Goal: Task Accomplishment & Management: Manage account settings

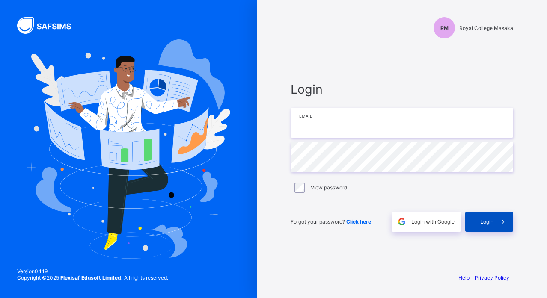
type input "**********"
click at [473, 218] on div "Login" at bounding box center [489, 222] width 48 height 20
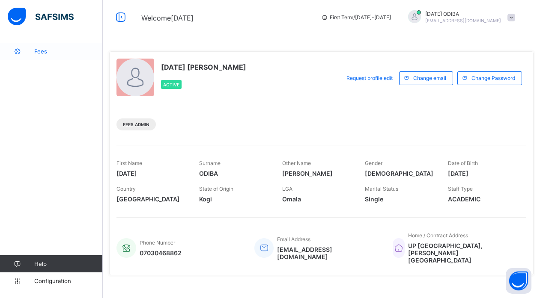
click at [41, 49] on span "Fees" at bounding box center [68, 51] width 68 height 7
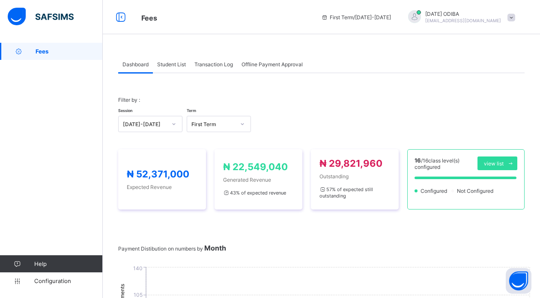
click at [174, 62] on span "Student List" at bounding box center [171, 64] width 29 height 6
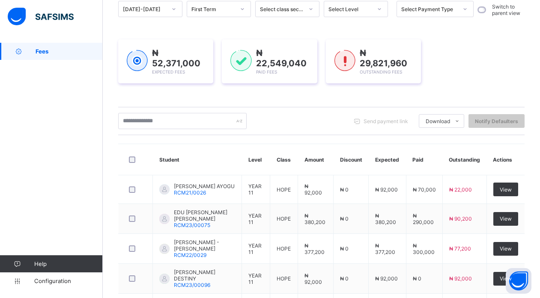
scroll to position [88, 0]
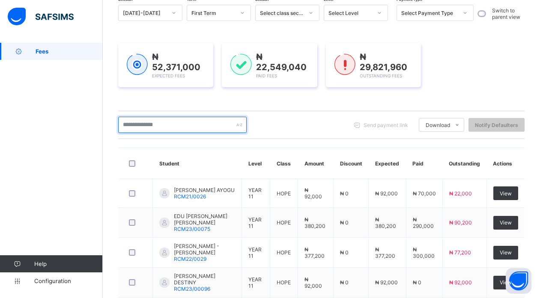
click at [183, 127] on input "text" at bounding box center [182, 125] width 128 height 16
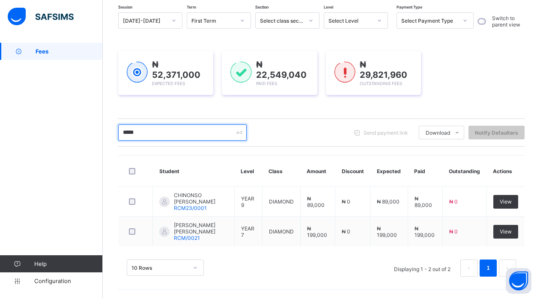
scroll to position [80, 0]
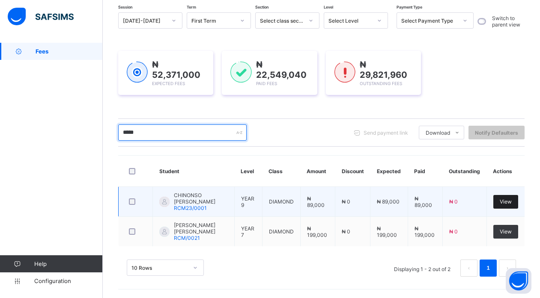
type input "*****"
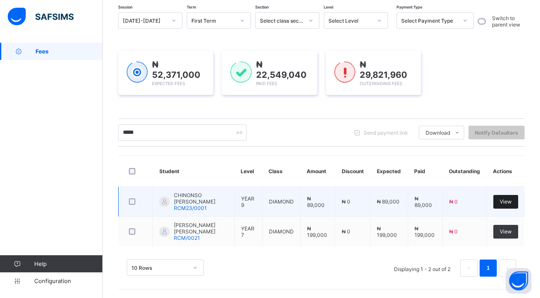
click at [514, 205] on div "View" at bounding box center [505, 202] width 25 height 14
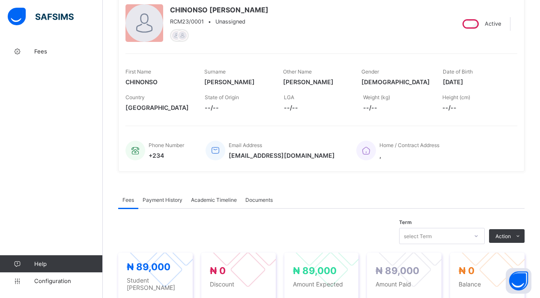
click at [156, 201] on span "Payment History" at bounding box center [163, 200] width 40 height 6
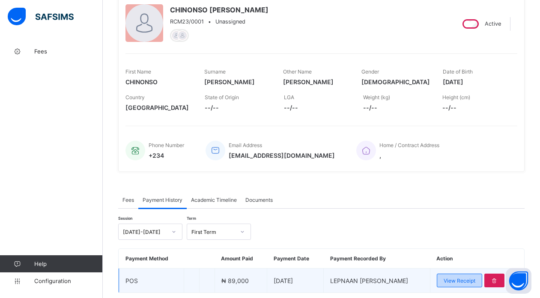
click at [471, 281] on span "View Receipt" at bounding box center [459, 281] width 32 height 6
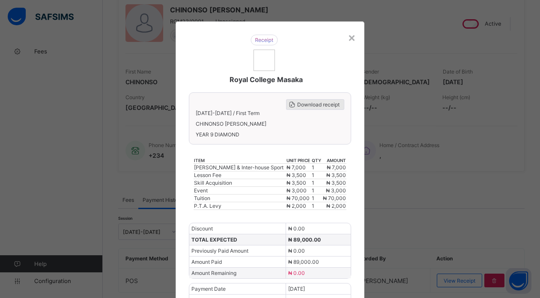
click at [316, 102] on span "Download receipt" at bounding box center [318, 104] width 42 height 6
click at [351, 36] on div "×" at bounding box center [352, 37] width 8 height 15
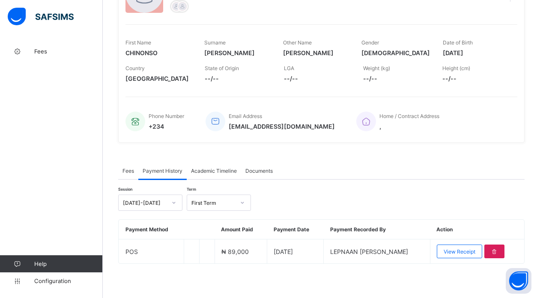
scroll to position [66, 0]
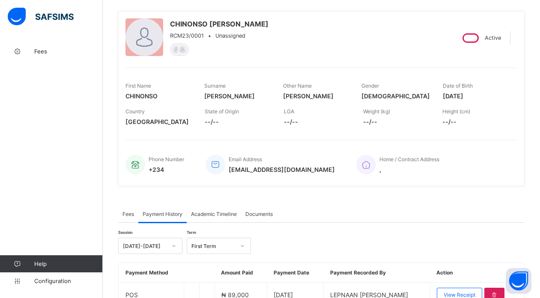
click at [126, 215] on span "Fees" at bounding box center [128, 214] width 12 height 6
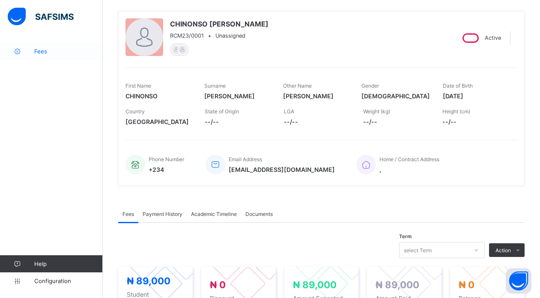
click at [59, 50] on span "Fees" at bounding box center [68, 51] width 68 height 7
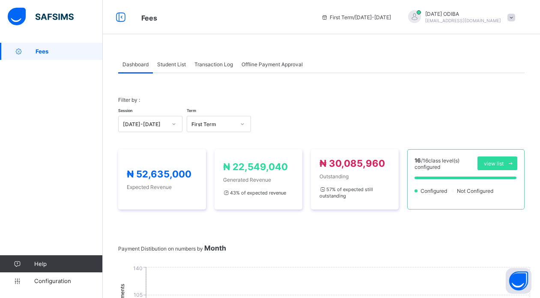
click at [178, 62] on span "Student List" at bounding box center [171, 64] width 29 height 6
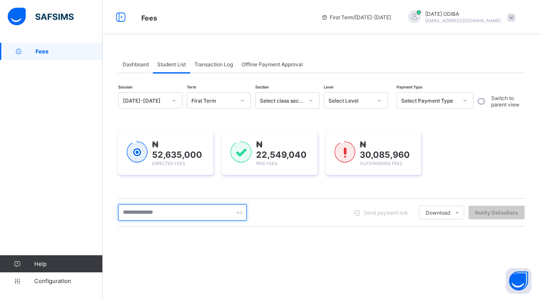
click at [190, 215] on input "text" at bounding box center [182, 213] width 128 height 16
click at [174, 208] on input "text" at bounding box center [182, 213] width 128 height 16
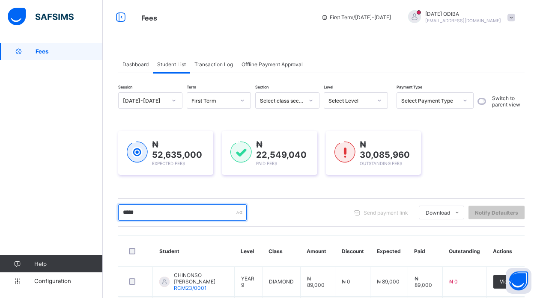
scroll to position [80, 0]
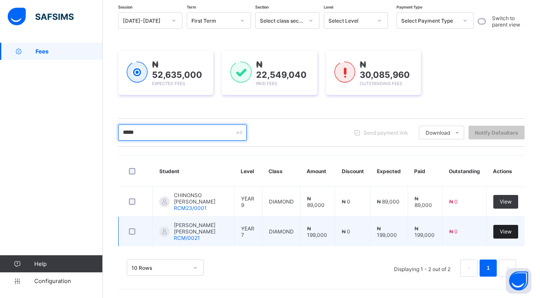
type input "*****"
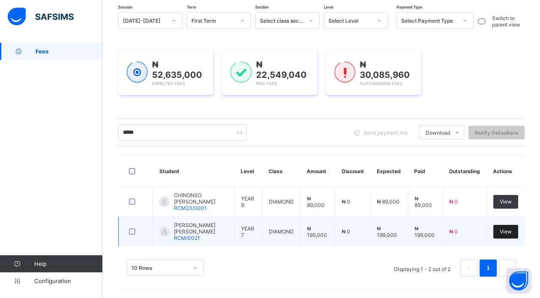
click at [511, 231] on span "View" at bounding box center [505, 232] width 12 height 6
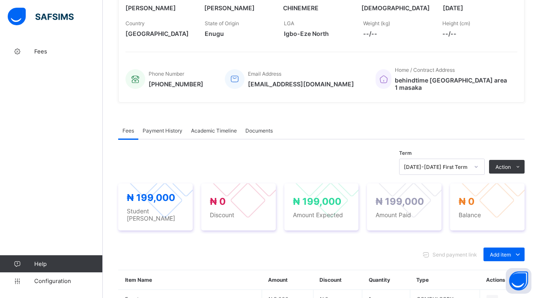
scroll to position [147, 0]
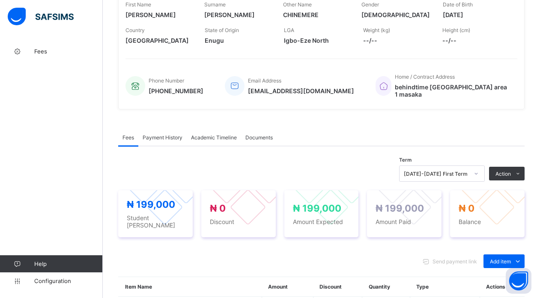
click at [177, 134] on span "Payment History" at bounding box center [163, 137] width 40 height 6
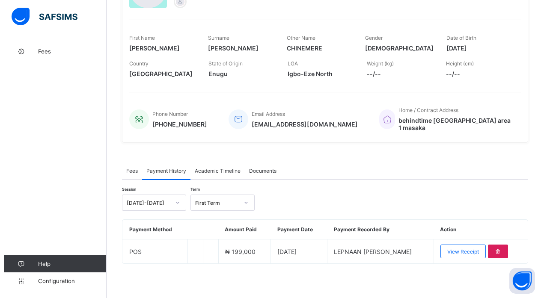
scroll to position [109, 0]
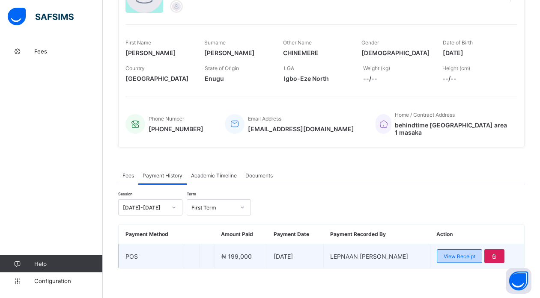
click at [461, 253] on span "View Receipt" at bounding box center [459, 256] width 32 height 6
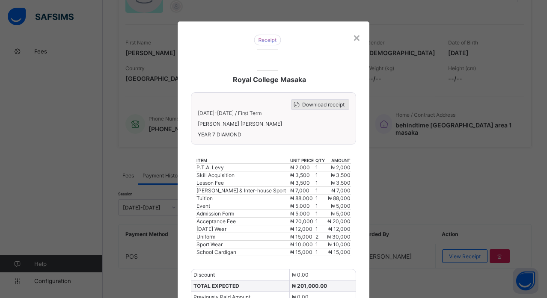
click at [327, 107] on span "Download receipt" at bounding box center [323, 104] width 42 height 6
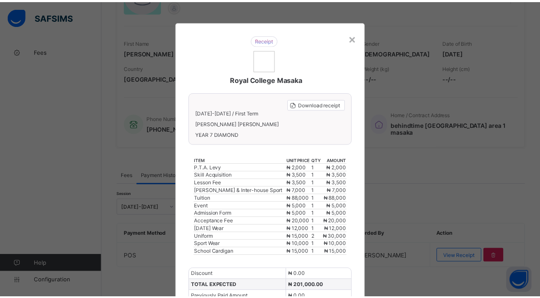
scroll to position [107, 0]
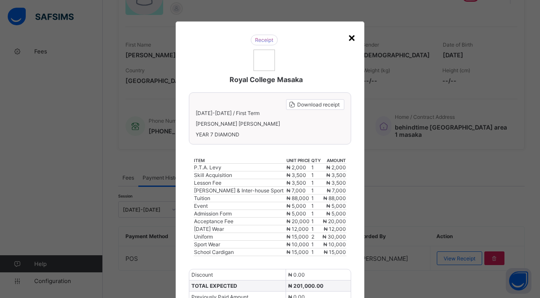
click at [352, 36] on div "×" at bounding box center [352, 37] width 8 height 15
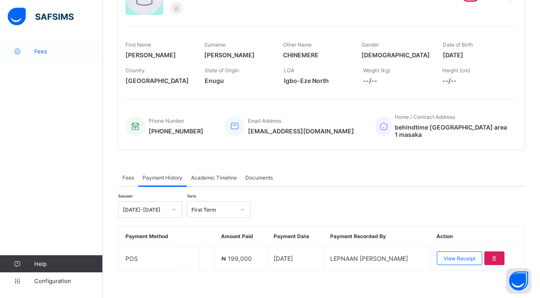
click at [37, 50] on span "Fees" at bounding box center [68, 51] width 68 height 7
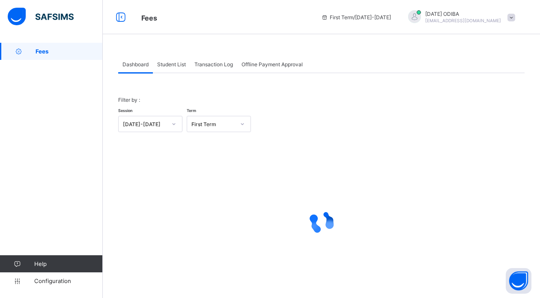
click at [180, 65] on span "Student List" at bounding box center [171, 64] width 29 height 6
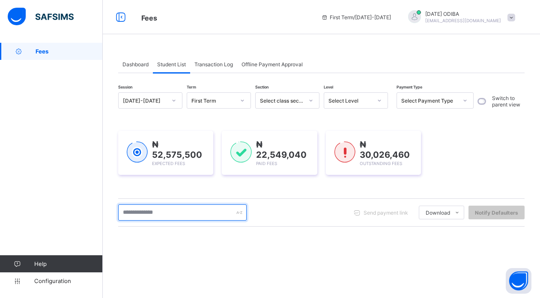
click at [179, 213] on input "text" at bounding box center [182, 213] width 128 height 16
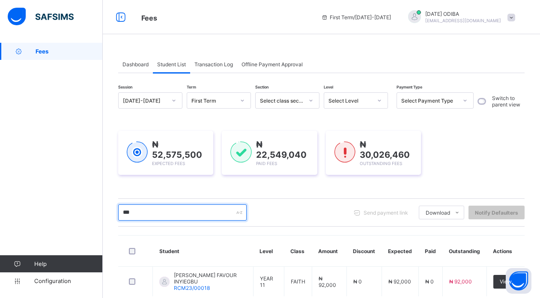
scroll to position [49, 0]
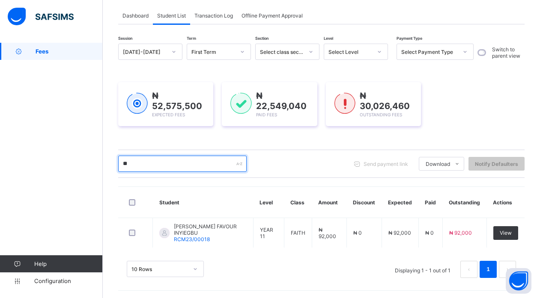
type input "*"
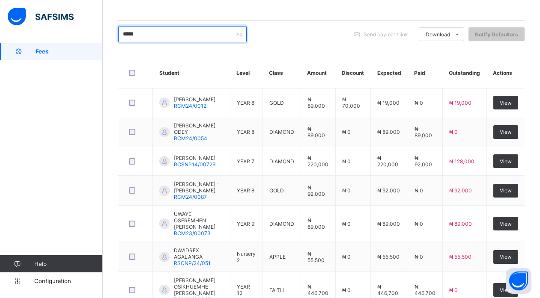
scroll to position [234, 0]
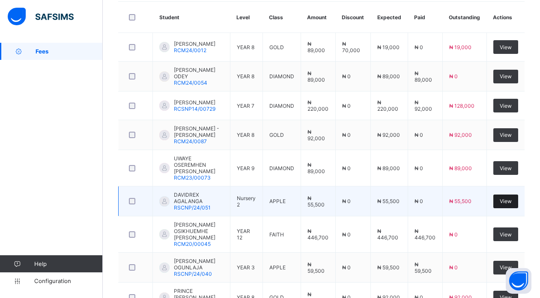
type input "*****"
click at [508, 201] on div "View" at bounding box center [505, 202] width 25 height 14
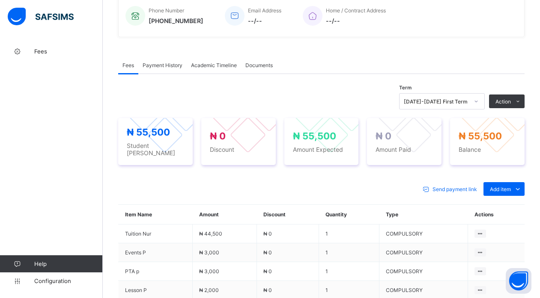
scroll to position [230, 0]
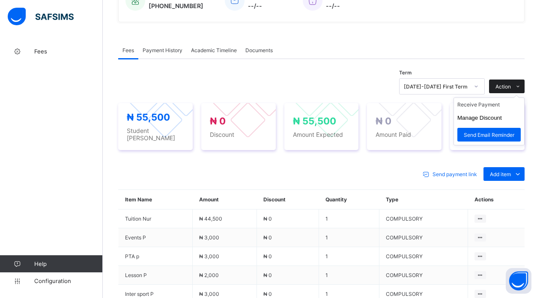
click at [521, 85] on icon at bounding box center [517, 87] width 6 height 6
click at [485, 105] on li "Receive Payment" at bounding box center [489, 104] width 70 height 13
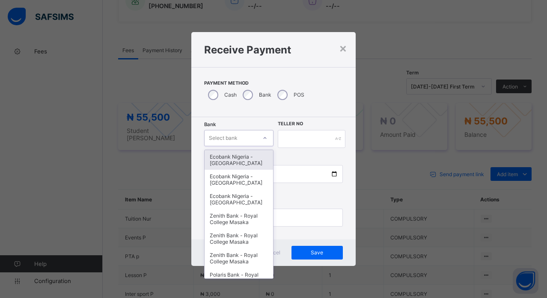
click at [254, 135] on div "Select bank" at bounding box center [231, 138] width 52 height 12
type input "***"
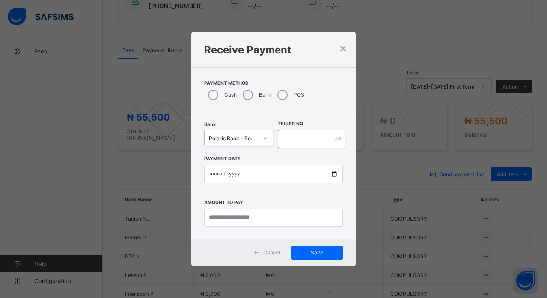
click at [303, 143] on input "text" at bounding box center [312, 139] width 68 height 18
type input "*"
type input "*****"
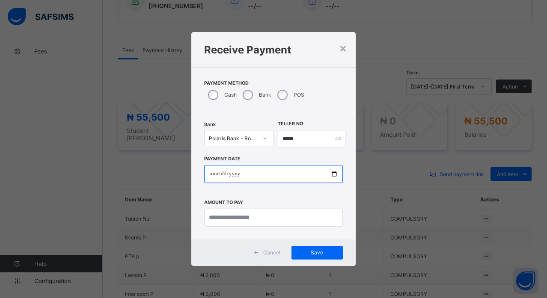
click at [334, 172] on input "date" at bounding box center [273, 174] width 138 height 18
type input "**********"
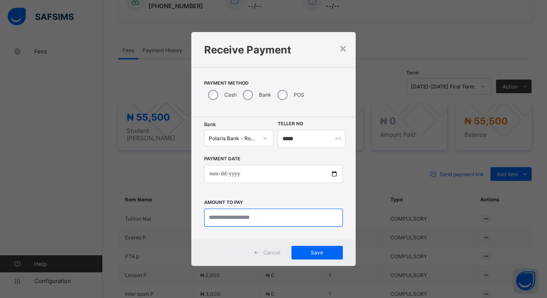
click at [268, 222] on input "currency" at bounding box center [273, 218] width 138 height 18
type input "********"
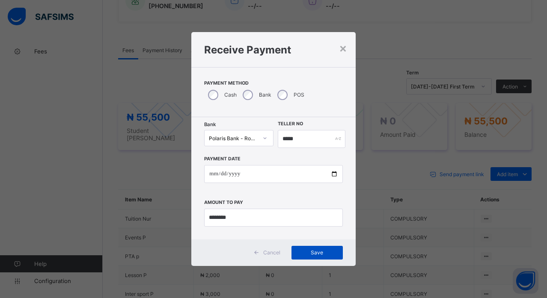
click at [315, 254] on span "Save" at bounding box center [317, 253] width 39 height 6
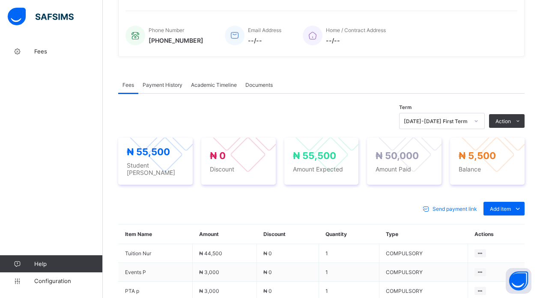
scroll to position [152, 0]
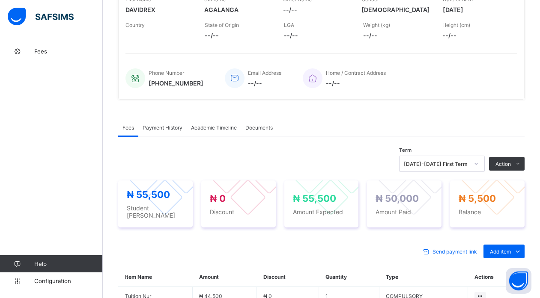
click at [150, 126] on span "Payment History" at bounding box center [163, 128] width 40 height 6
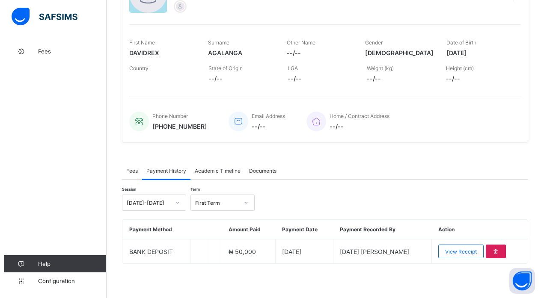
scroll to position [109, 0]
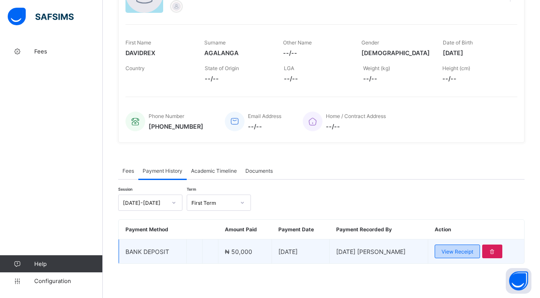
click at [449, 250] on span "View Receipt" at bounding box center [457, 252] width 32 height 6
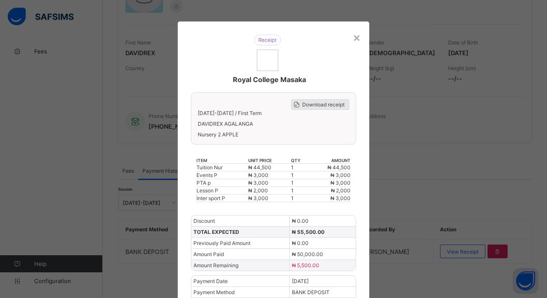
click at [320, 104] on span "Download receipt" at bounding box center [323, 104] width 42 height 6
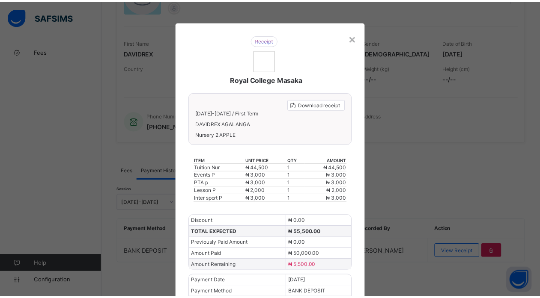
scroll to position [107, 0]
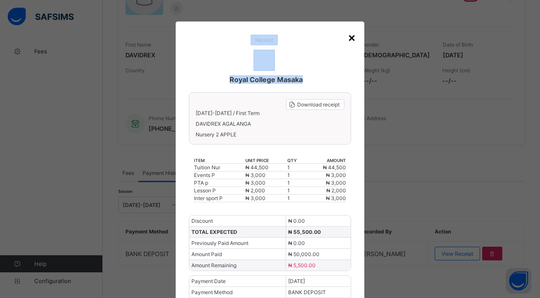
click at [354, 35] on div "× Royal College Masaka Download receipt 2025-2026 / First Term DAVIDREX AGALANG…" at bounding box center [269, 167] width 189 height 293
click at [354, 35] on div "×" at bounding box center [352, 37] width 8 height 15
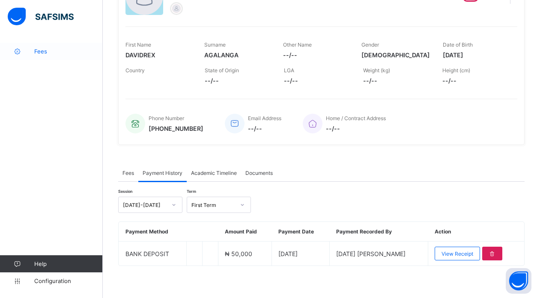
click at [23, 44] on link "Fees" at bounding box center [51, 51] width 103 height 17
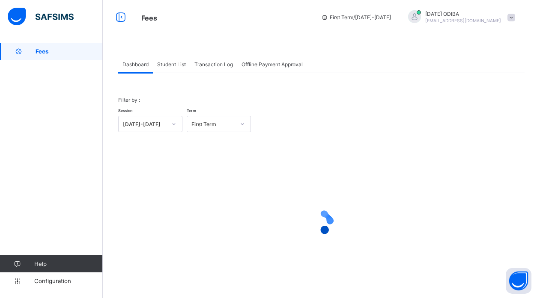
click at [172, 62] on span "Student List" at bounding box center [171, 64] width 29 height 6
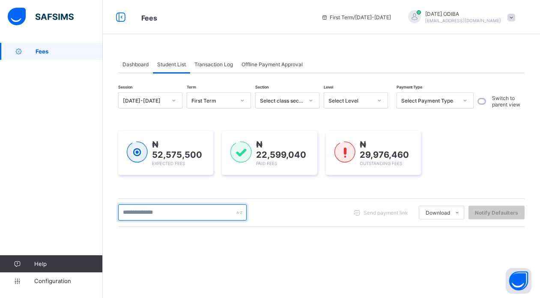
click at [176, 212] on input "text" at bounding box center [182, 213] width 128 height 16
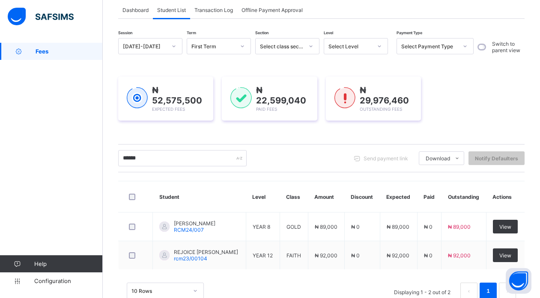
scroll to position [79, 0]
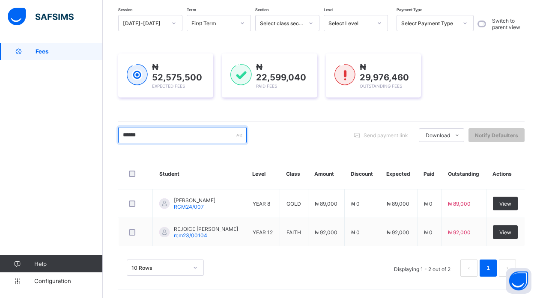
drag, startPoint x: 167, startPoint y: 132, endPoint x: 109, endPoint y: 140, distance: 58.8
click at [109, 140] on div "Dashboard Student List Transaction Log Offline Payment Approval Student List Mo…" at bounding box center [321, 131] width 437 height 333
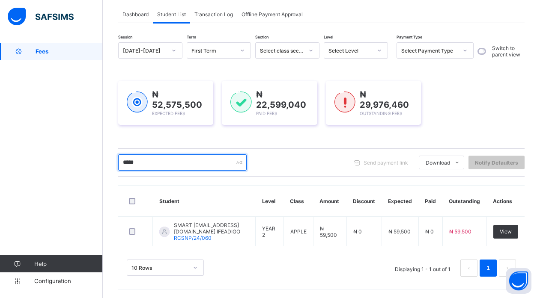
scroll to position [56, 0]
type input "*****"
drag, startPoint x: 109, startPoint y: 140, endPoint x: 375, endPoint y: 290, distance: 304.9
click at [375, 290] on div "Dashboard Student List Transaction Log Offline Payment Approval Student List Mo…" at bounding box center [321, 146] width 437 height 306
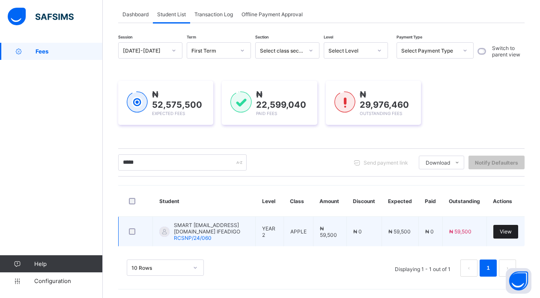
click at [511, 229] on span "View" at bounding box center [505, 232] width 12 height 6
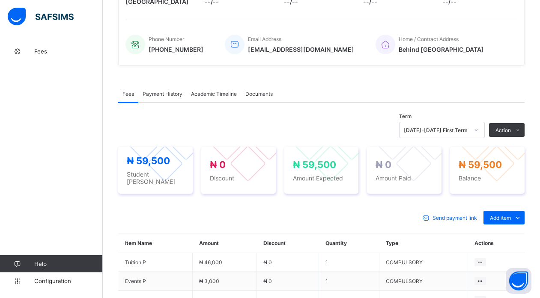
scroll to position [196, 0]
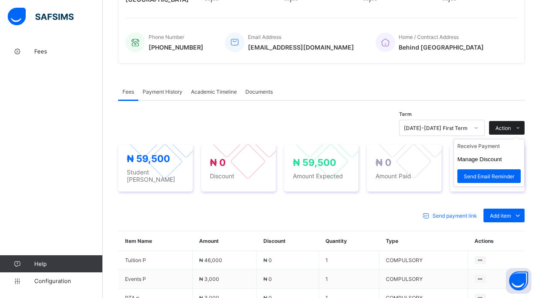
click at [521, 125] on icon at bounding box center [517, 128] width 6 height 6
click at [497, 140] on li "Receive Payment" at bounding box center [489, 146] width 70 height 13
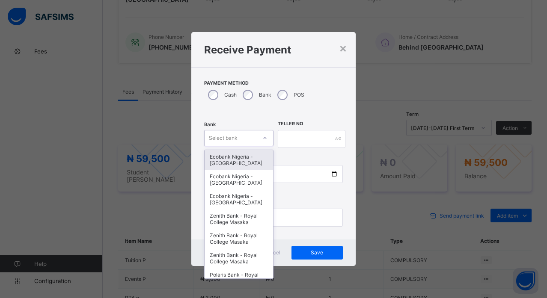
click at [244, 138] on div "Select bank" at bounding box center [231, 138] width 52 height 12
type input "***"
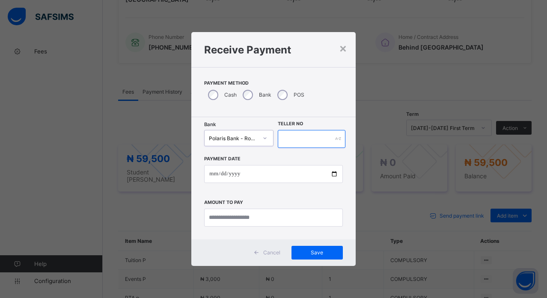
click at [289, 140] on input "text" at bounding box center [312, 139] width 68 height 18
type input "******"
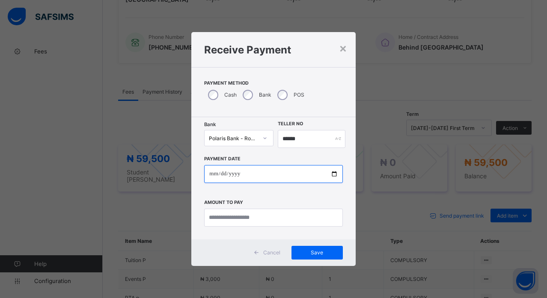
click at [334, 174] on input "date" at bounding box center [273, 174] width 138 height 18
type input "**********"
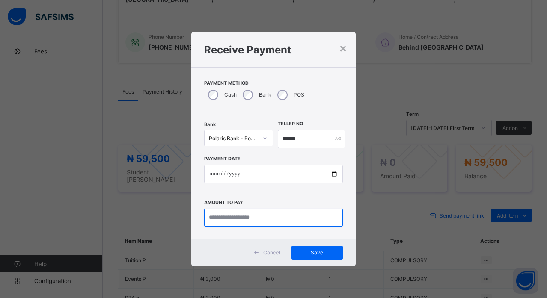
click at [245, 225] on input "currency" at bounding box center [273, 218] width 138 height 18
type input "********"
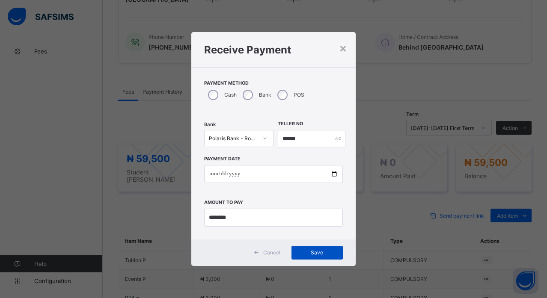
click at [317, 252] on span "Save" at bounding box center [317, 253] width 39 height 6
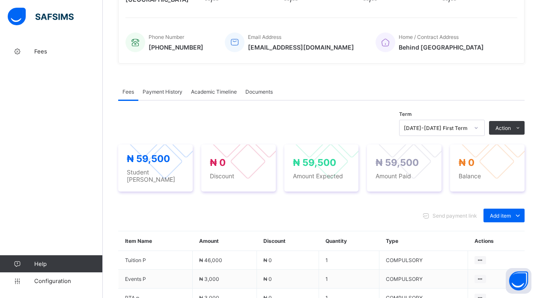
click at [156, 89] on span "Payment History" at bounding box center [163, 92] width 40 height 6
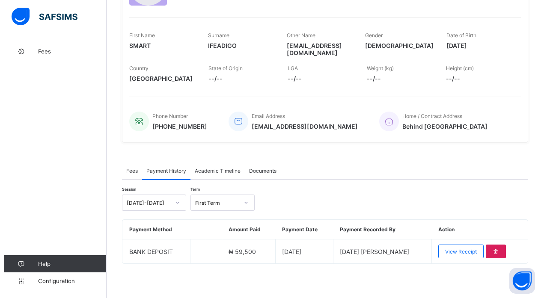
scroll to position [109, 0]
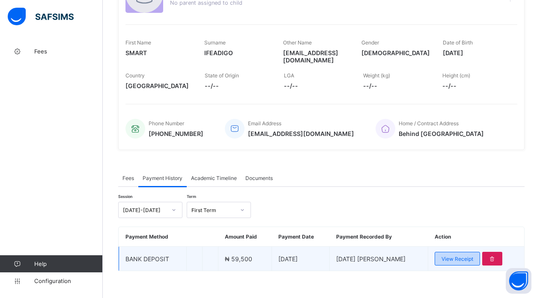
click at [461, 256] on div "View Receipt" at bounding box center [456, 259] width 45 height 14
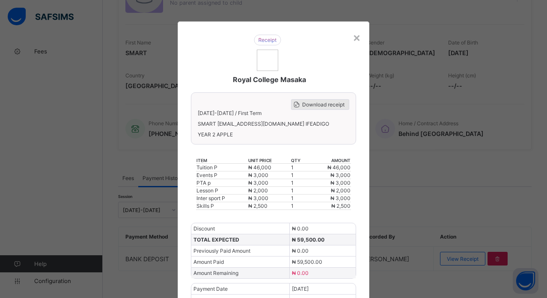
click at [329, 108] on div "Download receipt" at bounding box center [320, 104] width 58 height 11
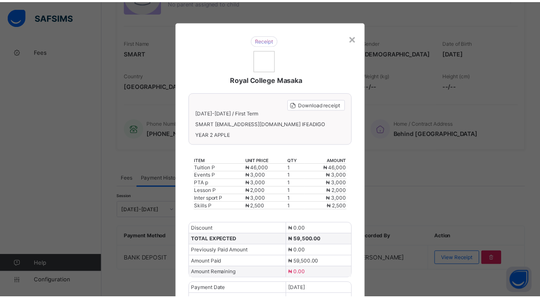
scroll to position [107, 0]
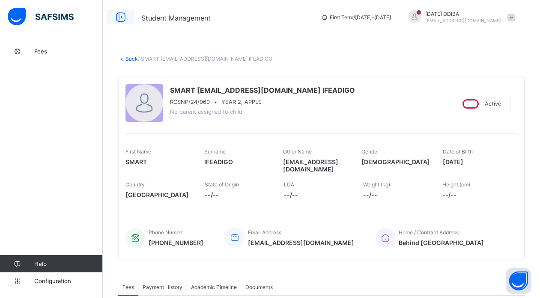
click at [119, 17] on icon at bounding box center [120, 17] width 15 height 12
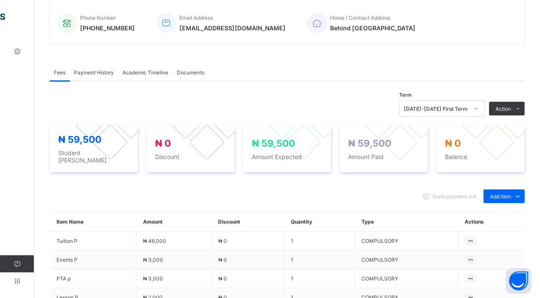
scroll to position [203, 0]
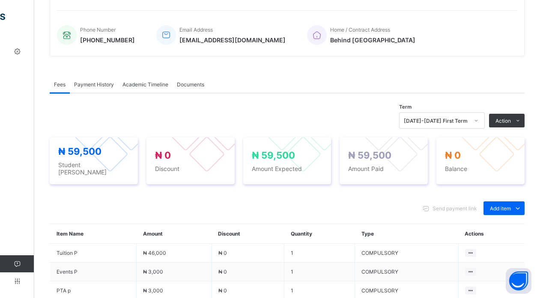
click at [98, 81] on span "Payment History" at bounding box center [94, 84] width 40 height 6
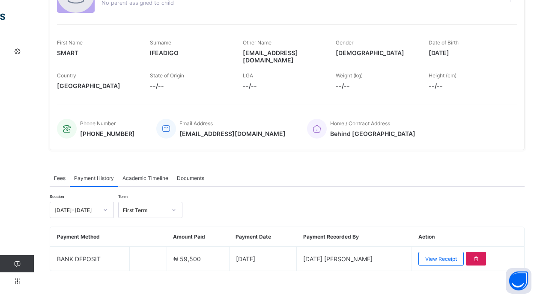
click at [223, 193] on div "Session [DATE]-[DATE] Term First Term Payment Method Amount Paid Payment Date P…" at bounding box center [287, 229] width 475 height 84
click at [110, 203] on div at bounding box center [105, 210] width 15 height 14
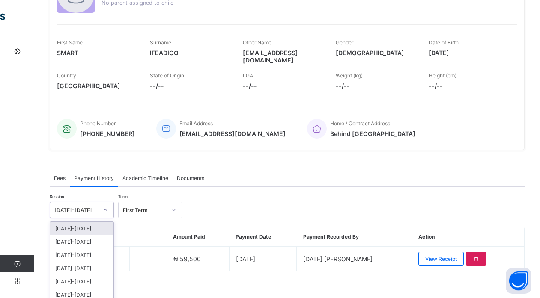
click at [110, 203] on div at bounding box center [105, 210] width 15 height 14
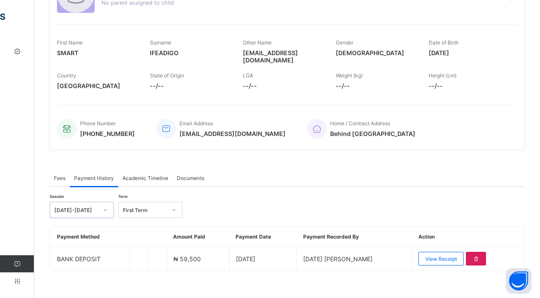
click at [54, 175] on span "Fees" at bounding box center [60, 178] width 12 height 6
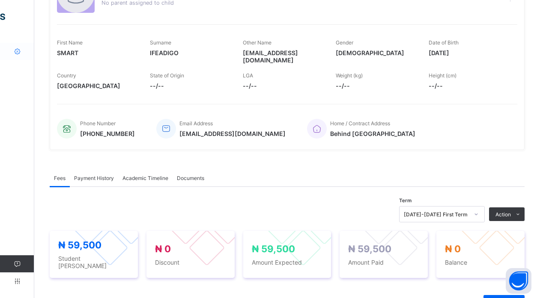
click at [16, 51] on icon at bounding box center [17, 51] width 34 height 6
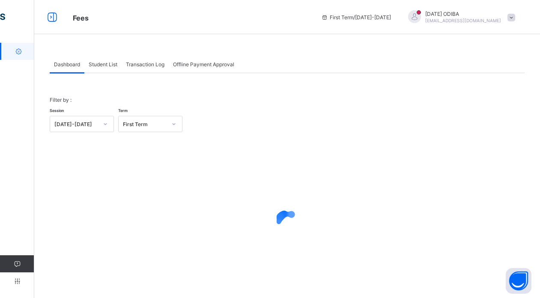
click at [105, 61] on span "Student List" at bounding box center [103, 64] width 29 height 6
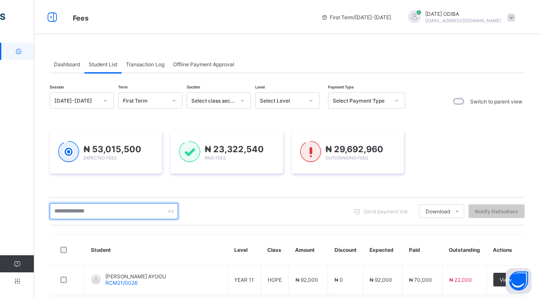
click at [125, 211] on input "text" at bounding box center [114, 211] width 128 height 16
click at [149, 211] on input "text" at bounding box center [114, 211] width 128 height 16
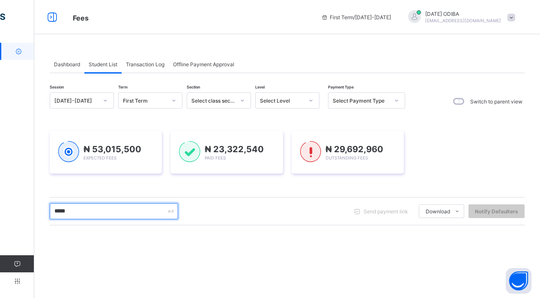
type input "*****"
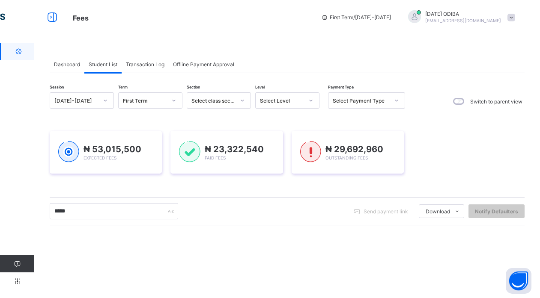
click at [221, 197] on div "***** Send payment link Download Students Payment Students Payment Status Stude…" at bounding box center [287, 211] width 475 height 28
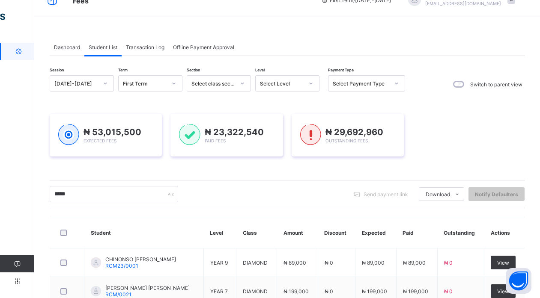
scroll to position [76, 0]
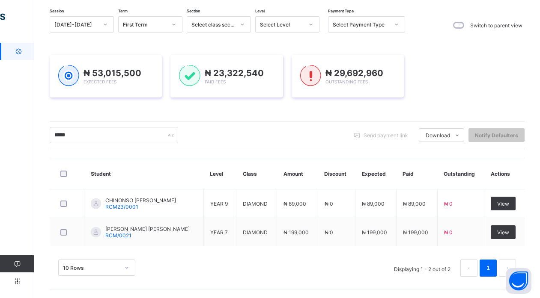
click at [15, 266] on icon at bounding box center [17, 264] width 34 height 6
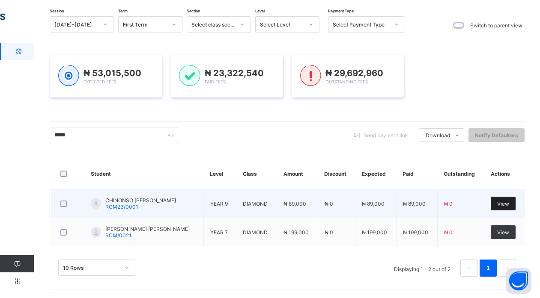
click at [508, 207] on div "View" at bounding box center [502, 204] width 25 height 14
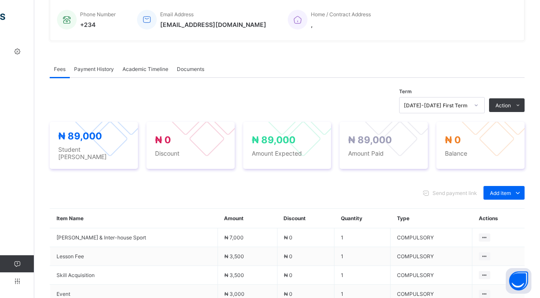
scroll to position [214, 0]
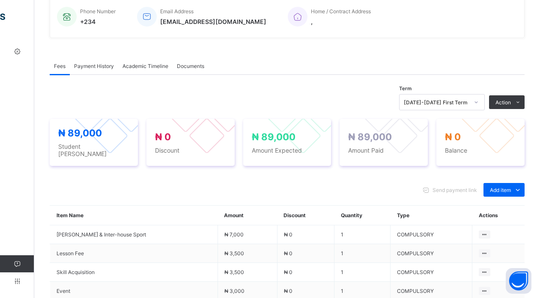
click at [96, 64] on span "Payment History" at bounding box center [94, 66] width 40 height 6
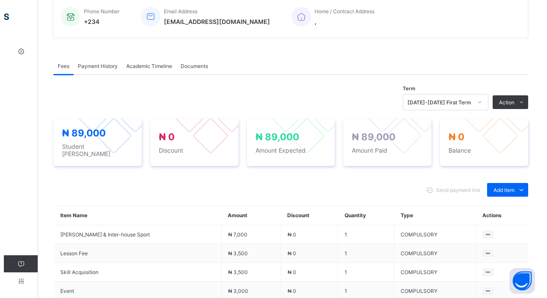
scroll to position [109, 0]
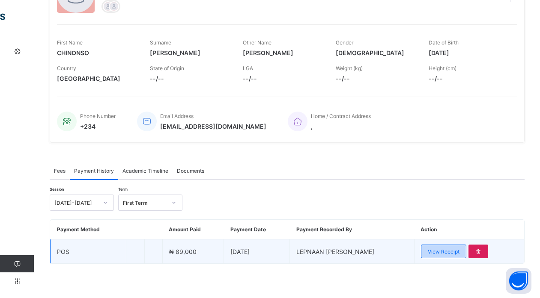
click at [456, 254] on span "View Receipt" at bounding box center [444, 252] width 32 height 6
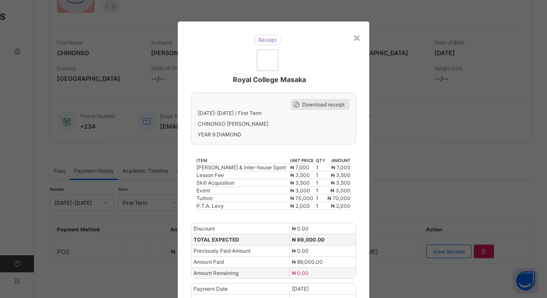
click at [321, 103] on span "Download receipt" at bounding box center [323, 104] width 42 height 6
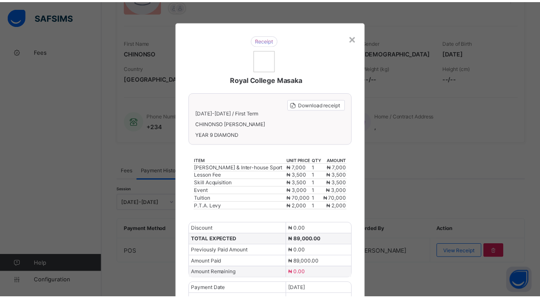
scroll to position [107, 0]
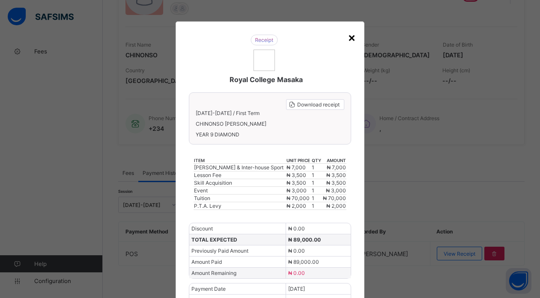
click at [351, 36] on div "×" at bounding box center [352, 37] width 8 height 15
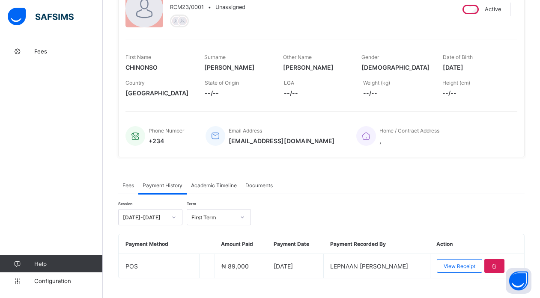
scroll to position [0, 0]
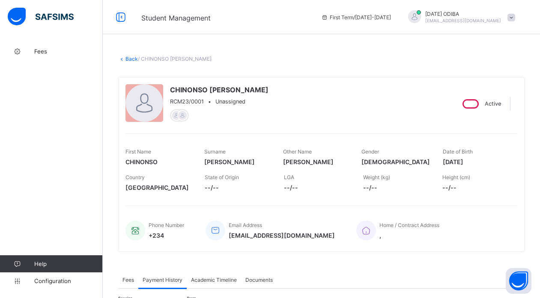
click at [132, 59] on link "Back" at bounding box center [131, 59] width 12 height 6
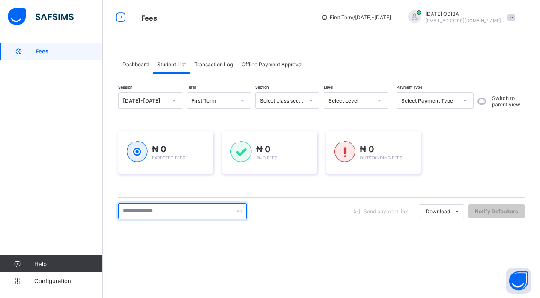
click at [189, 213] on input "text" at bounding box center [182, 211] width 128 height 16
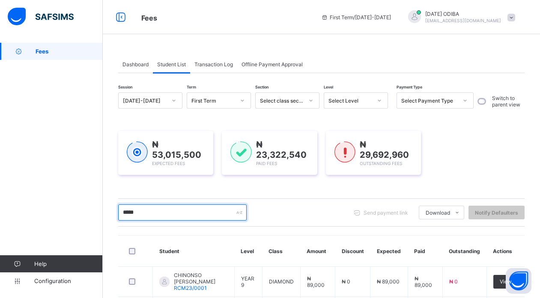
scroll to position [80, 0]
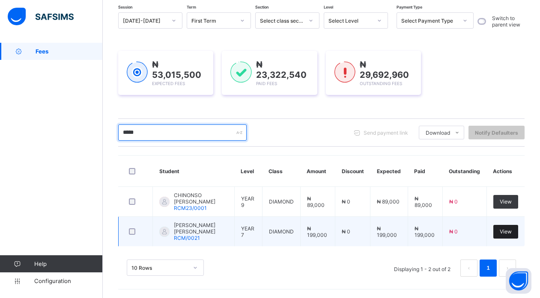
type input "*****"
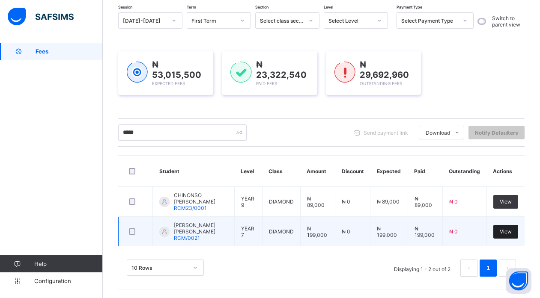
click at [518, 230] on div "View" at bounding box center [505, 232] width 25 height 14
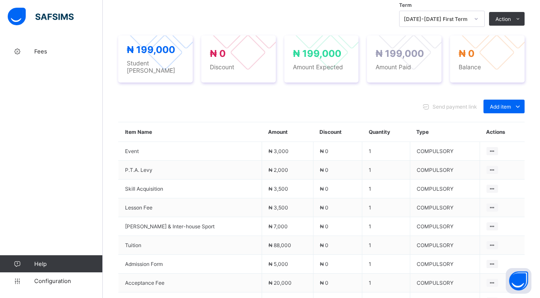
scroll to position [205, 0]
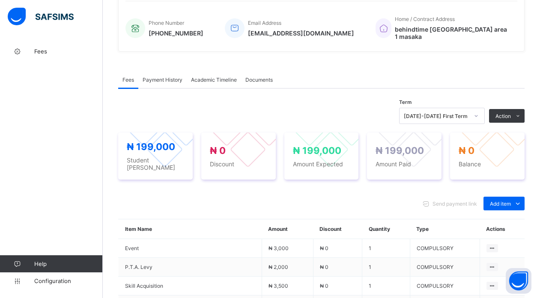
click at [166, 77] on span "Payment History" at bounding box center [163, 80] width 40 height 6
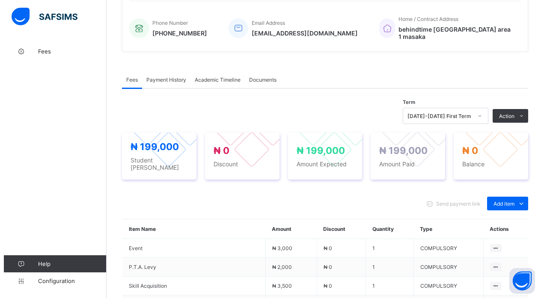
scroll to position [109, 0]
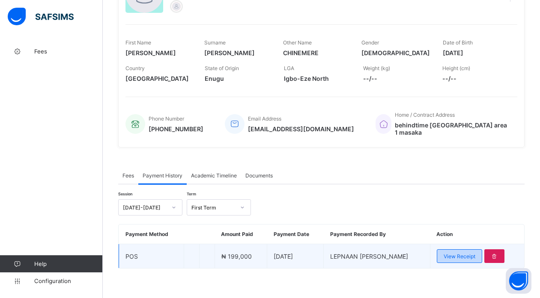
click at [466, 256] on div "View Receipt" at bounding box center [459, 257] width 45 height 14
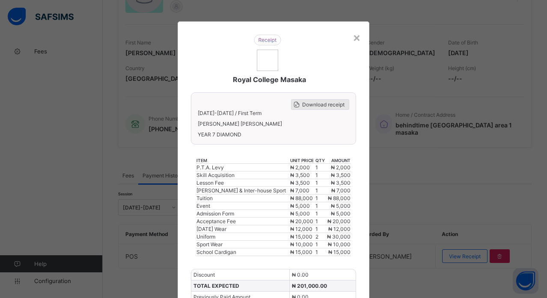
click at [319, 107] on span "Download receipt" at bounding box center [323, 104] width 42 height 6
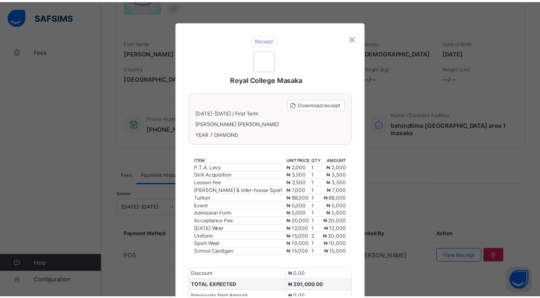
scroll to position [107, 0]
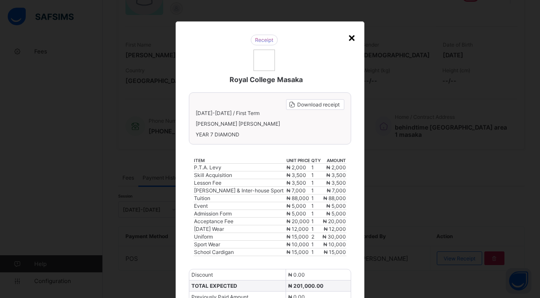
click at [350, 36] on div "×" at bounding box center [352, 37] width 8 height 15
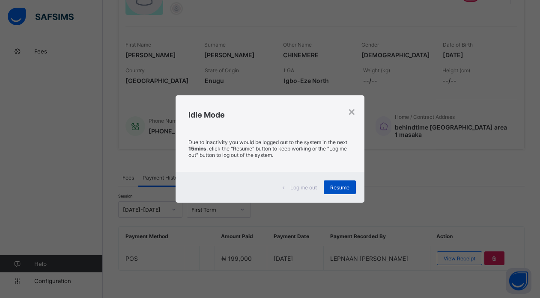
click at [339, 186] on span "Resume" at bounding box center [339, 187] width 19 height 6
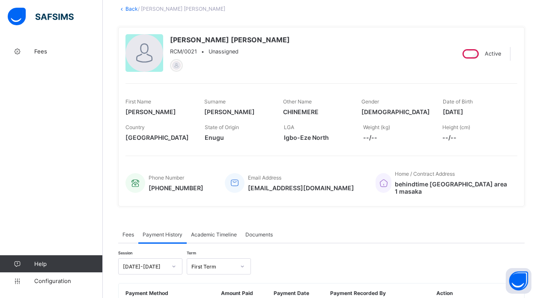
scroll to position [109, 0]
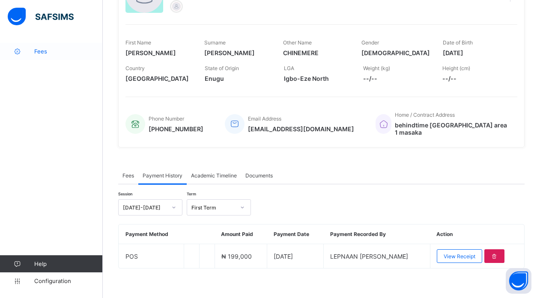
click at [38, 49] on span "Fees" at bounding box center [68, 51] width 68 height 7
